Goal: Task Accomplishment & Management: Manage account settings

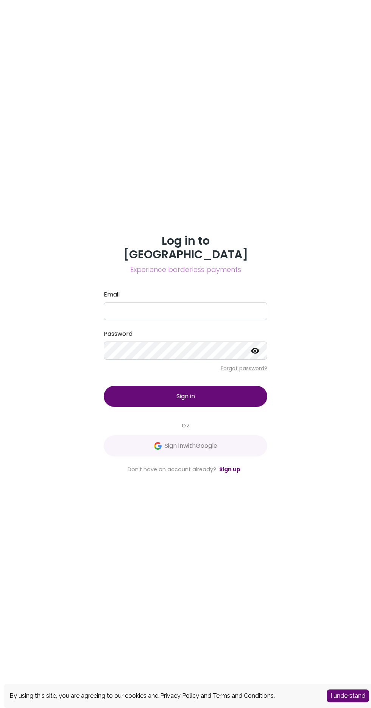
click at [214, 338] on label "Password" at bounding box center [185, 333] width 163 height 9
click at [185, 320] on input "Email" at bounding box center [185, 311] width 163 height 18
type input "[EMAIL_ADDRESS][DOMAIN_NAME]"
click at [255, 354] on icon at bounding box center [255, 351] width 8 height 6
click at [235, 407] on button "Sign in" at bounding box center [185, 396] width 163 height 21
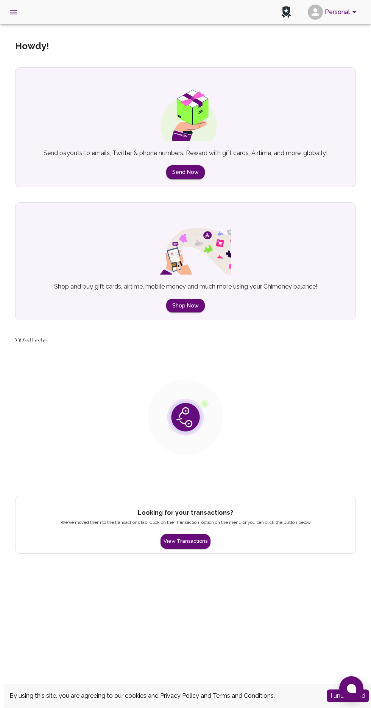
click at [184, 412] on img at bounding box center [185, 417] width 76 height 76
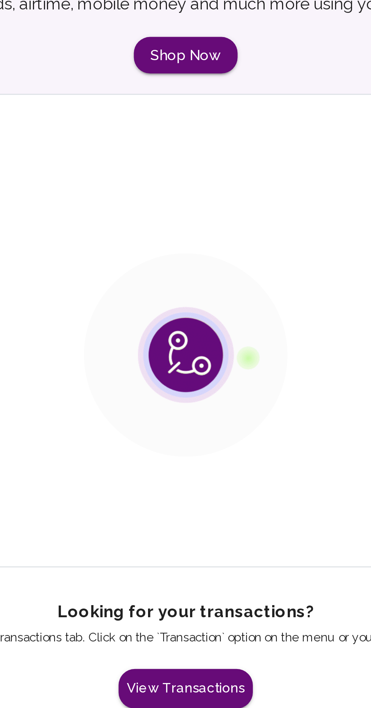
scroll to position [31, 0]
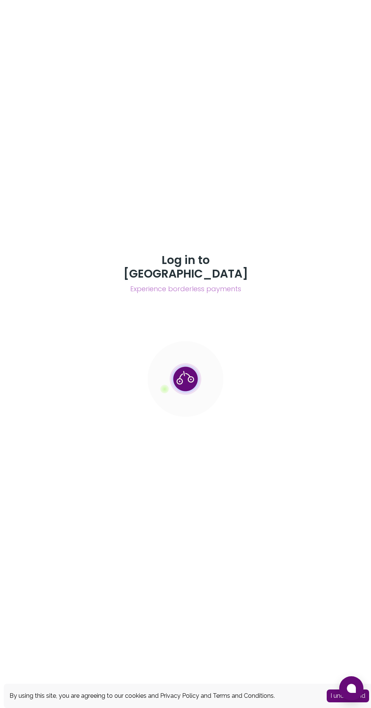
scroll to position [19, 0]
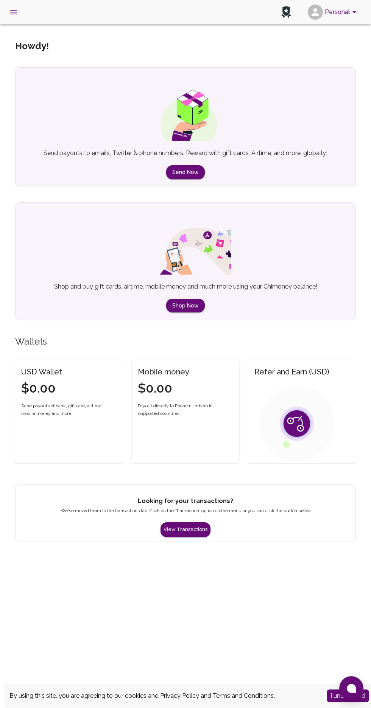
scroll to position [11, 0]
